Goal: Check status: Check status

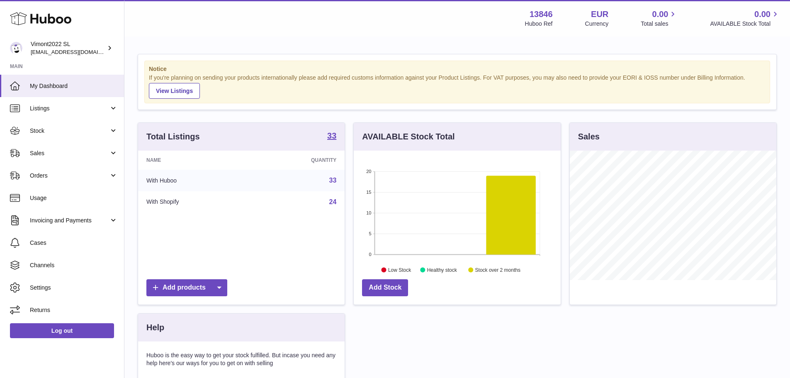
scroll to position [129, 207]
click at [75, 111] on span "Listings" at bounding box center [69, 109] width 79 height 8
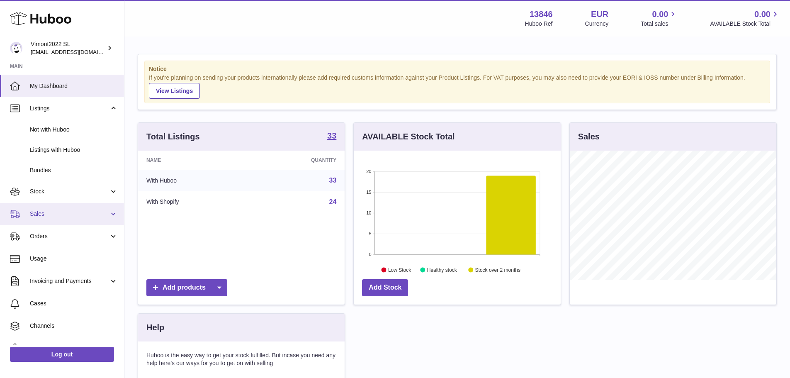
click at [53, 214] on span "Sales" at bounding box center [69, 214] width 79 height 8
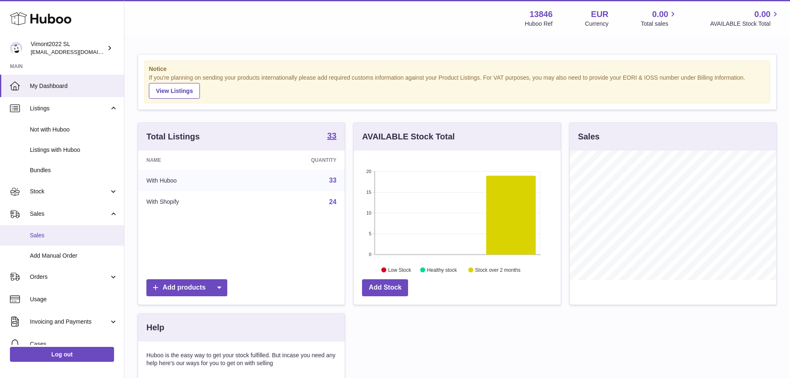
click at [53, 234] on span "Sales" at bounding box center [74, 235] width 88 height 8
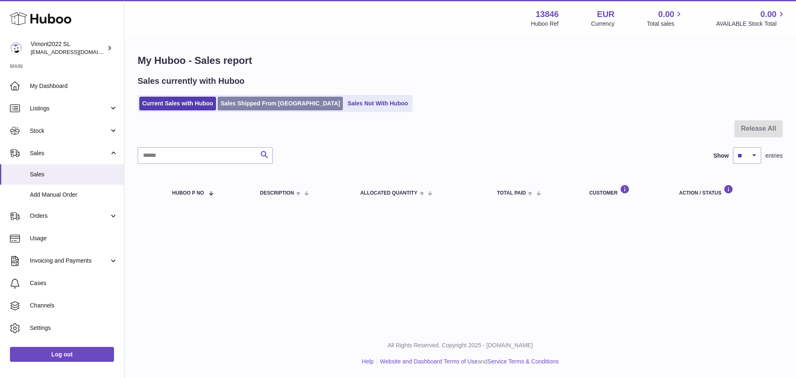
click at [251, 102] on link "Sales Shipped From [GEOGRAPHIC_DATA]" at bounding box center [280, 104] width 125 height 14
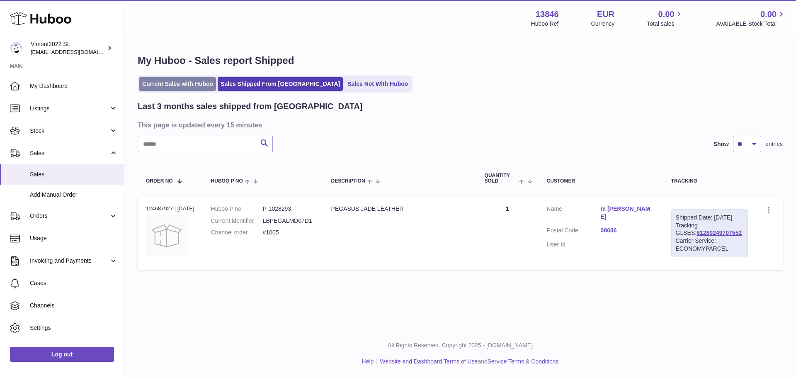
click at [171, 84] on link "Current Sales with Huboo" at bounding box center [177, 84] width 77 height 14
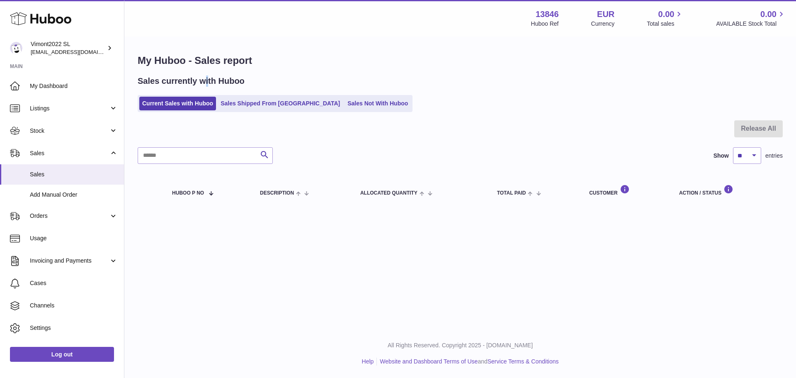
click at [212, 86] on h2 "Sales currently with Huboo" at bounding box center [191, 81] width 107 height 11
click at [253, 105] on link "Sales Shipped From [GEOGRAPHIC_DATA]" at bounding box center [280, 104] width 125 height 14
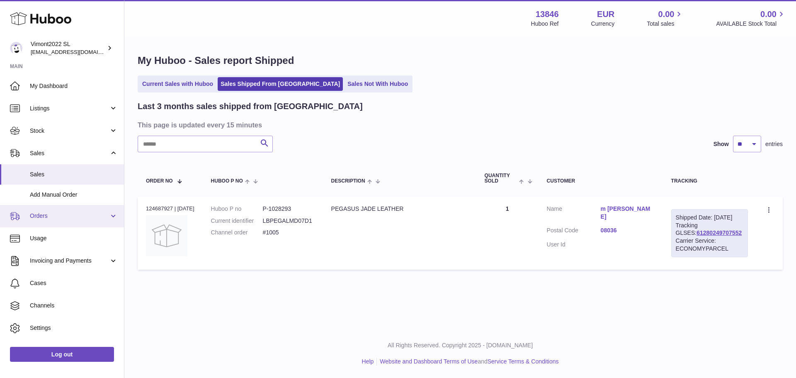
click at [97, 212] on span "Orders" at bounding box center [69, 216] width 79 height 8
